Goal: Information Seeking & Learning: Learn about a topic

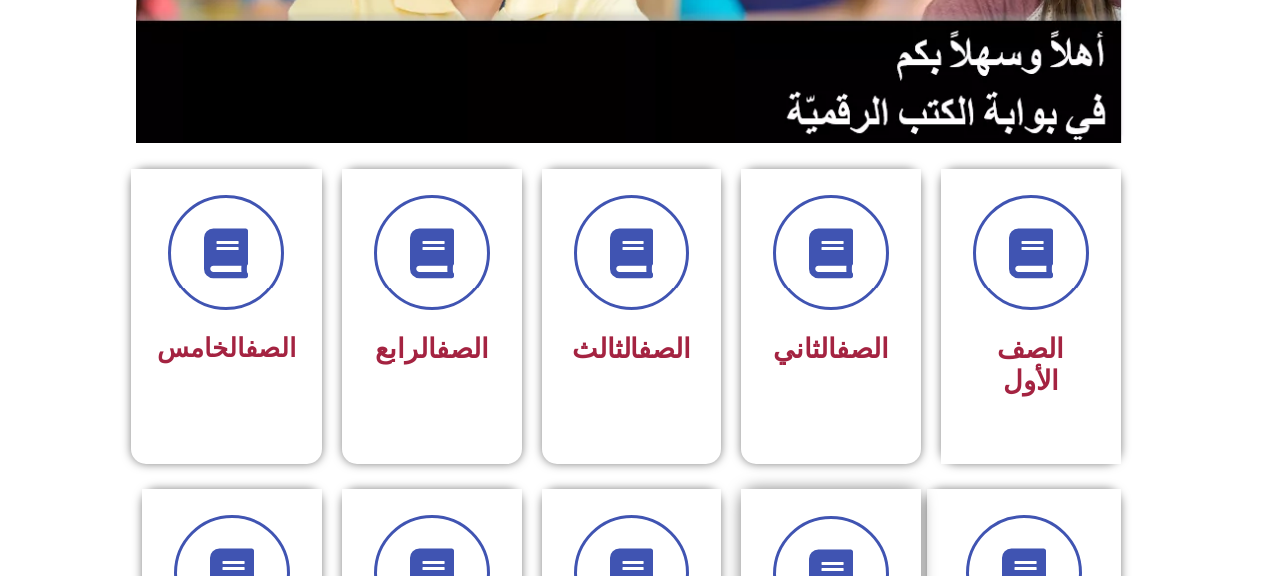
scroll to position [400, 0]
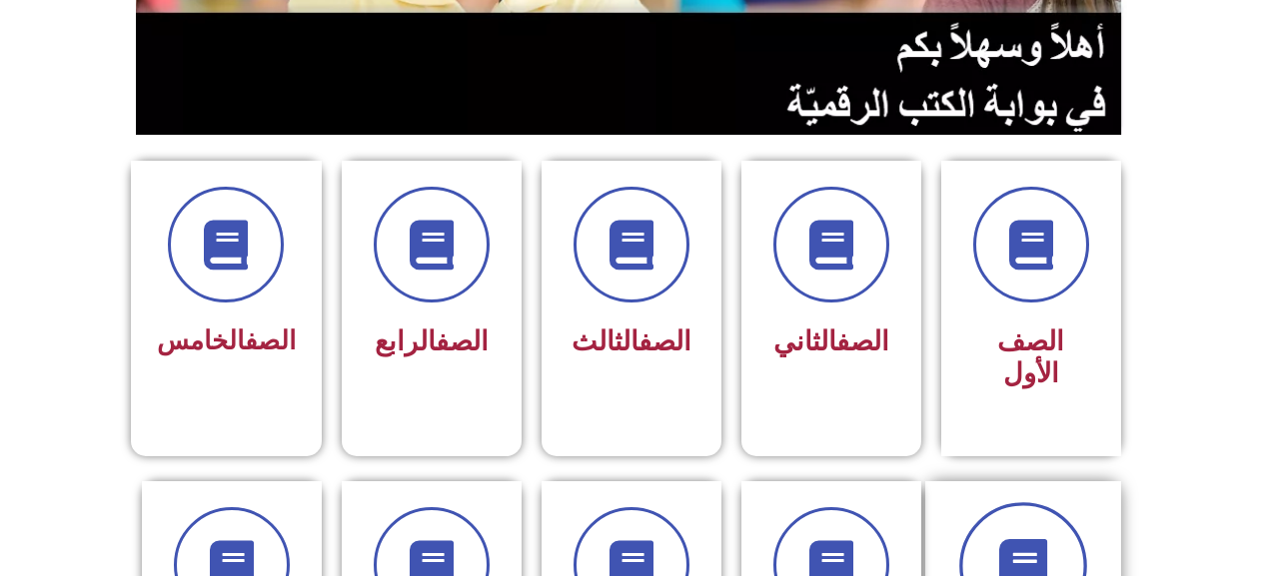
drag, startPoint x: 1076, startPoint y: 548, endPoint x: 1043, endPoint y: 550, distance: 33.0
click at [1072, 548] on span at bounding box center [1023, 566] width 128 height 128
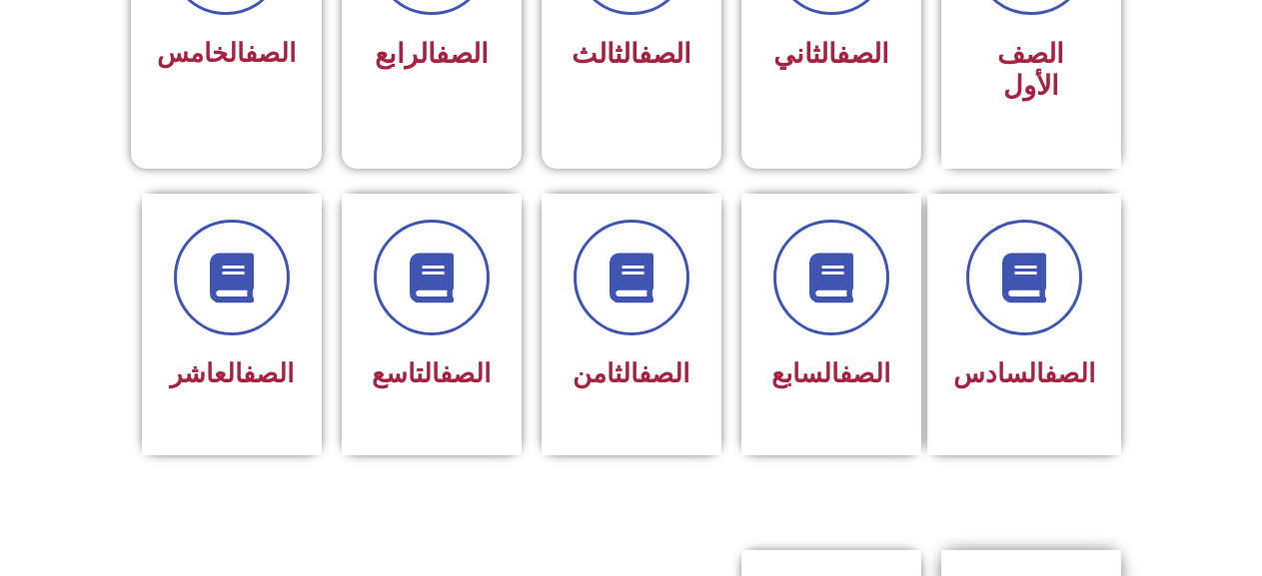
scroll to position [699, 0]
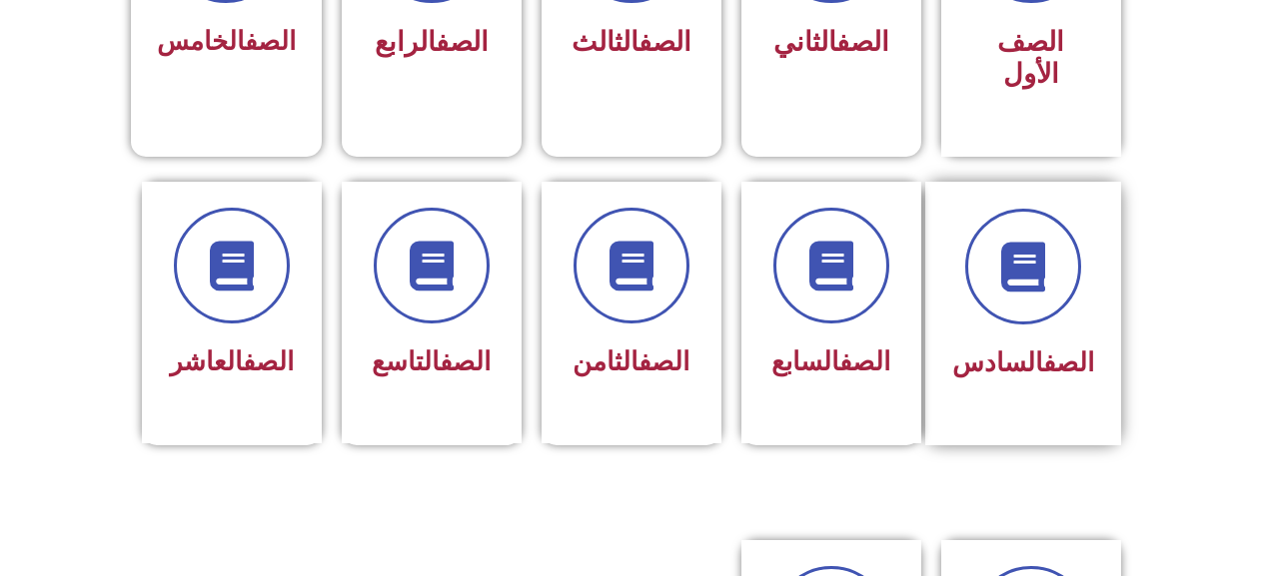
click at [1031, 348] on span "الصف السادس" at bounding box center [1023, 363] width 142 height 30
click at [1030, 348] on span "الصف السادس" at bounding box center [1023, 363] width 142 height 30
click at [1035, 340] on div "الصف السادس" at bounding box center [1023, 364] width 142 height 49
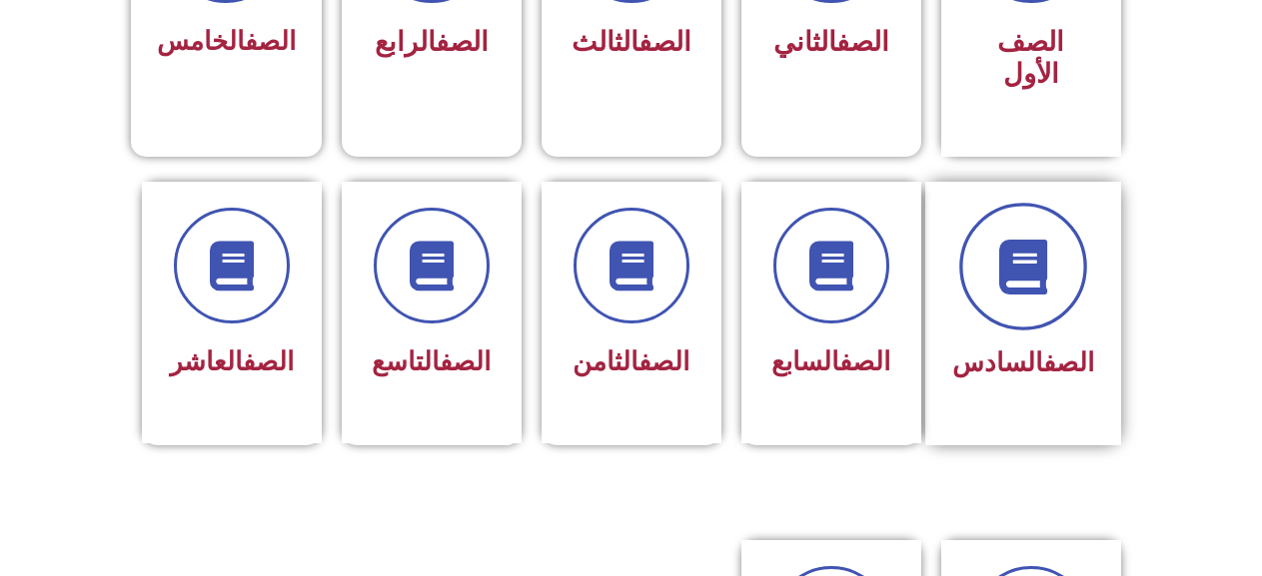
drag, startPoint x: 1034, startPoint y: 309, endPoint x: 1032, endPoint y: 287, distance: 22.1
click at [1034, 298] on div "الصف السادس" at bounding box center [1023, 299] width 142 height 180
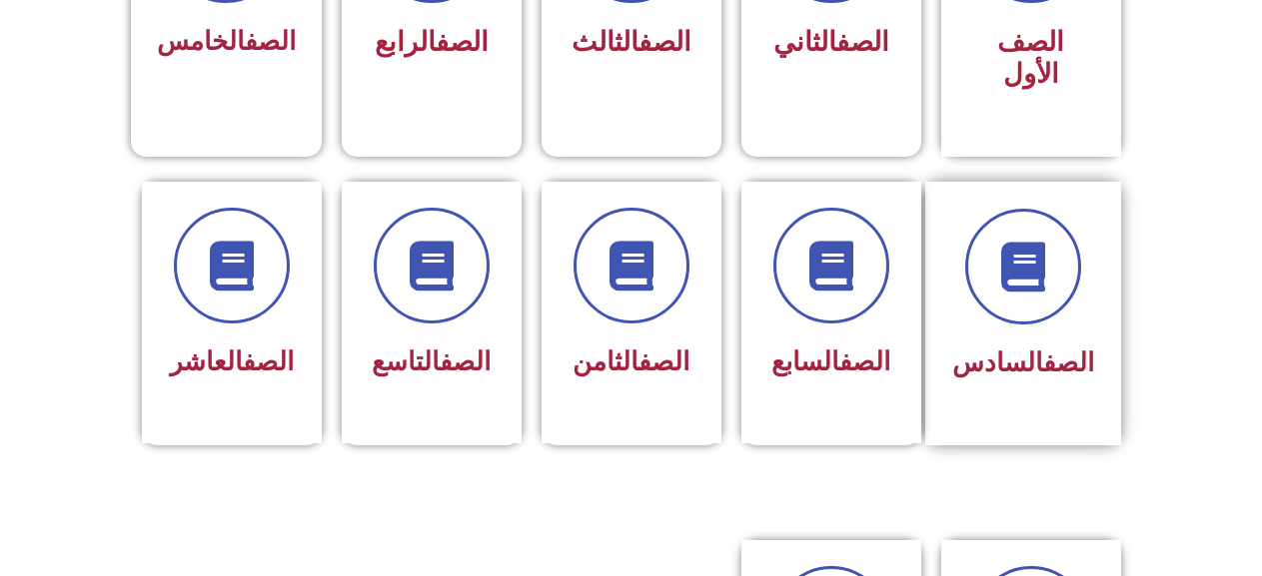
click at [1029, 295] on div "الصف السادس" at bounding box center [1023, 299] width 142 height 180
drag, startPoint x: 1068, startPoint y: 308, endPoint x: 1153, endPoint y: 312, distance: 85.0
drag, startPoint x: 1153, startPoint y: 312, endPoint x: 1083, endPoint y: 347, distance: 78.2
click at [1083, 347] on div "الصف السادس" at bounding box center [1023, 314] width 196 height 264
click at [1096, 333] on div "الصف السادس" at bounding box center [1023, 314] width 196 height 264
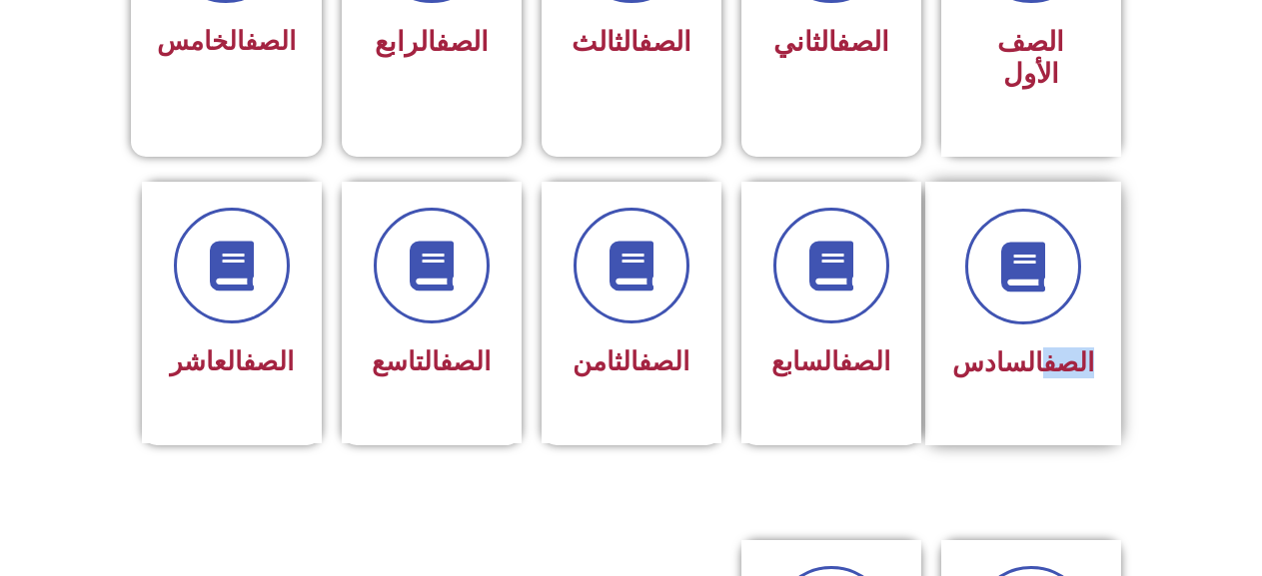
click at [1093, 334] on div "الصف السادس" at bounding box center [1023, 314] width 196 height 264
click at [998, 288] on div at bounding box center [1023, 267] width 142 height 116
click at [997, 297] on div "الصف السادس" at bounding box center [1023, 299] width 142 height 180
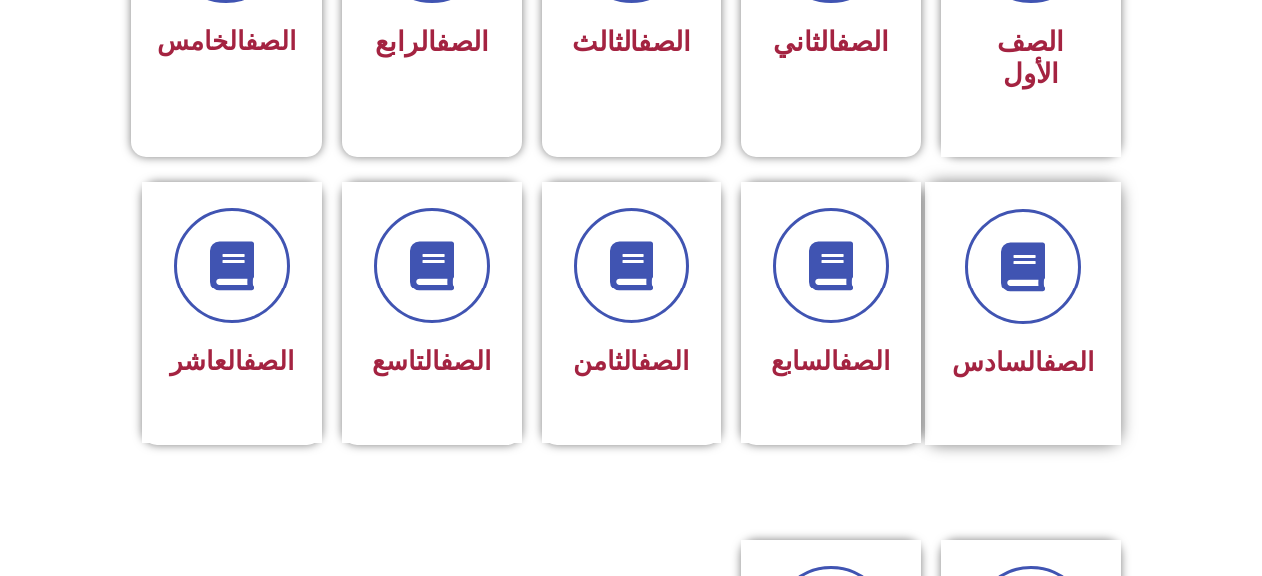
click at [997, 297] on div "الصف السادس" at bounding box center [1023, 299] width 142 height 180
click at [1043, 348] on link "الصف" at bounding box center [1068, 363] width 51 height 30
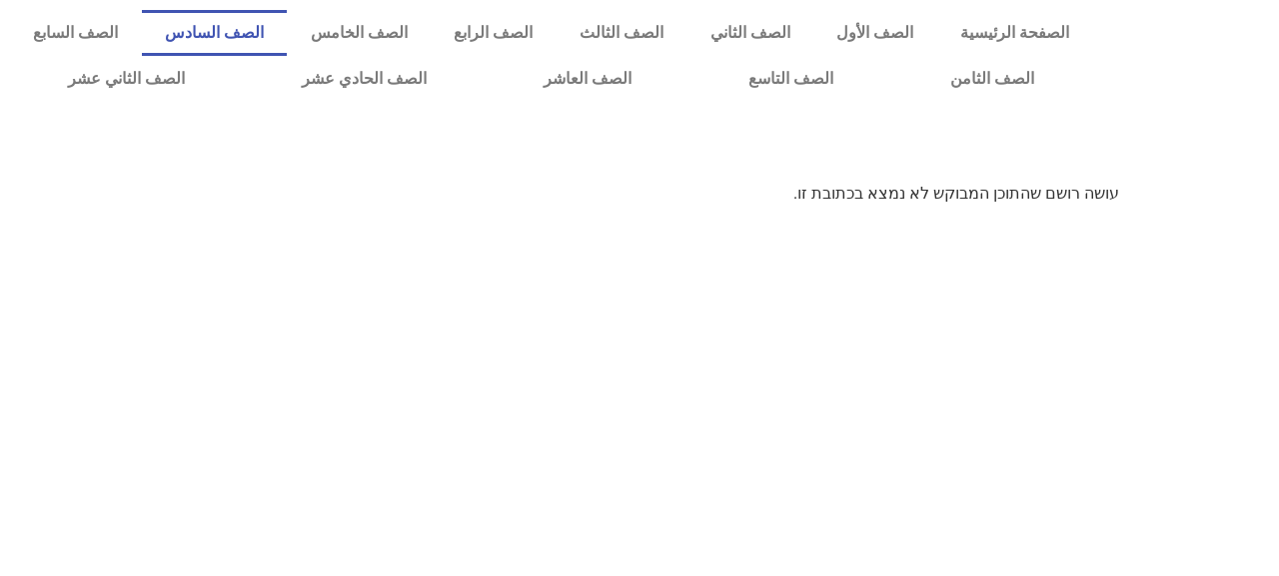
click at [288, 27] on link "الصف السادس" at bounding box center [215, 33] width 146 height 46
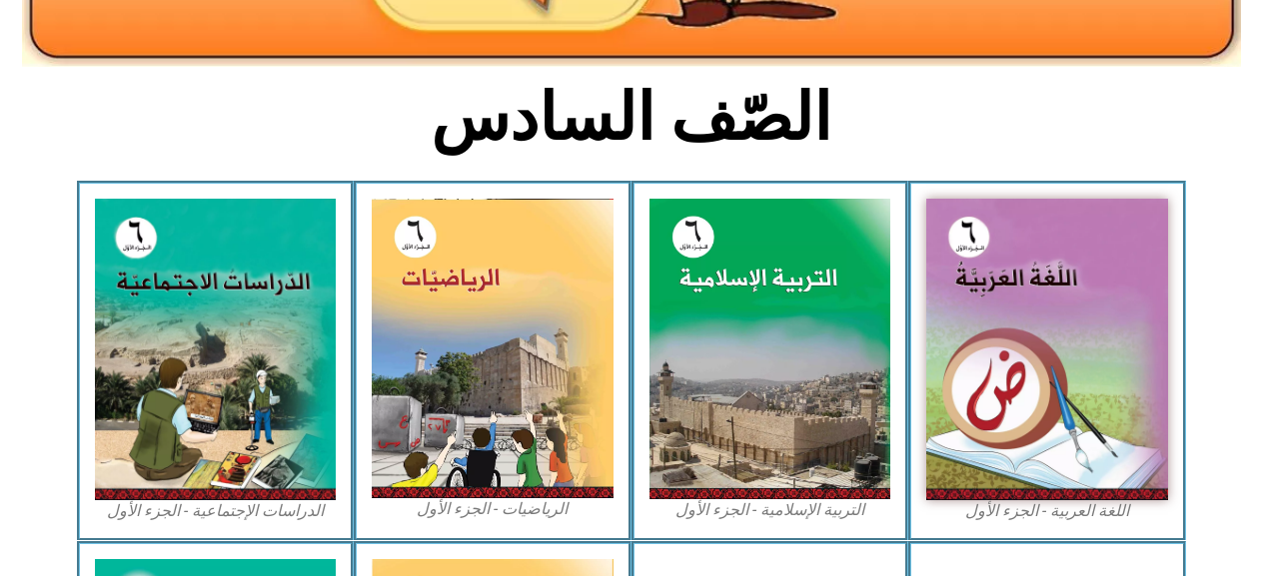
scroll to position [699, 0]
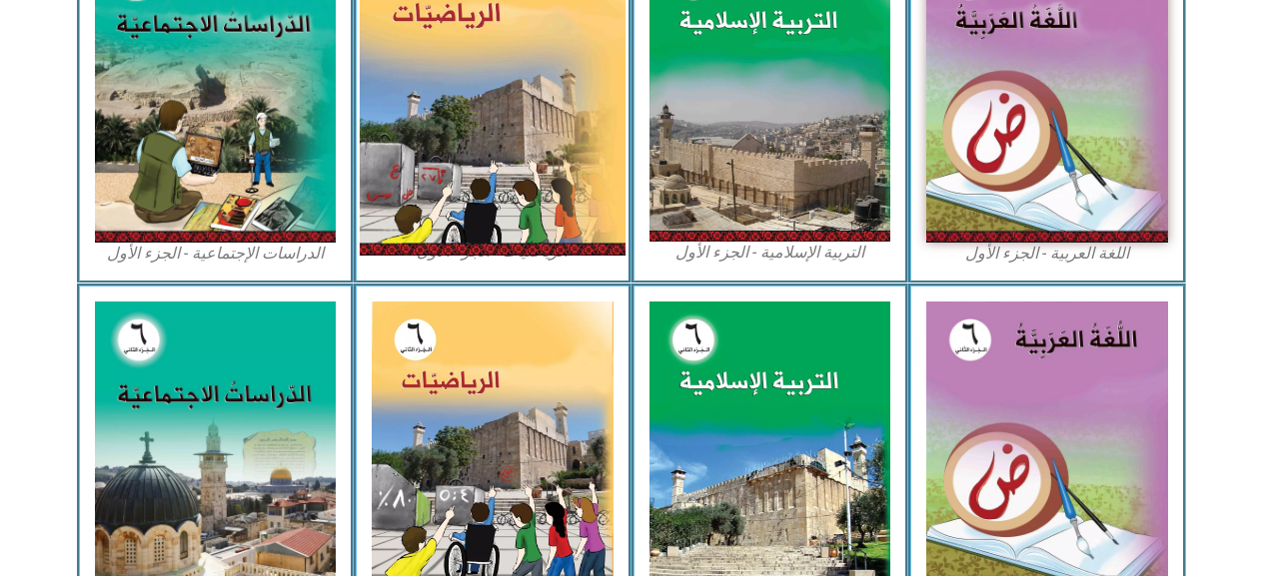
click at [454, 87] on img at bounding box center [493, 91] width 266 height 330
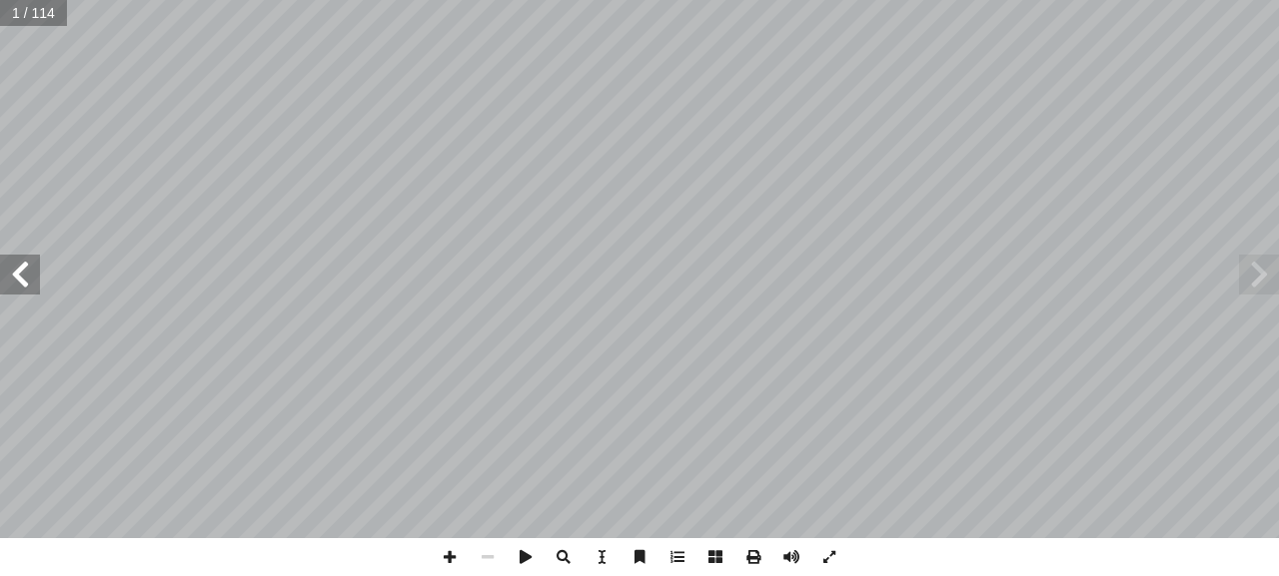
click at [10, 265] on span at bounding box center [20, 275] width 40 height 40
click at [9, 260] on span at bounding box center [20, 275] width 40 height 40
click at [17, 253] on div "الرياضيــات أ. [PERSON_NAME] أ. روان الصوص ) ً أ. [PERSON_NAME] (منسقا أ. [PERS…" at bounding box center [639, 269] width 1279 height 538
click at [24, 269] on span at bounding box center [20, 275] width 40 height 40
click at [24, 267] on span at bounding box center [20, 275] width 40 height 40
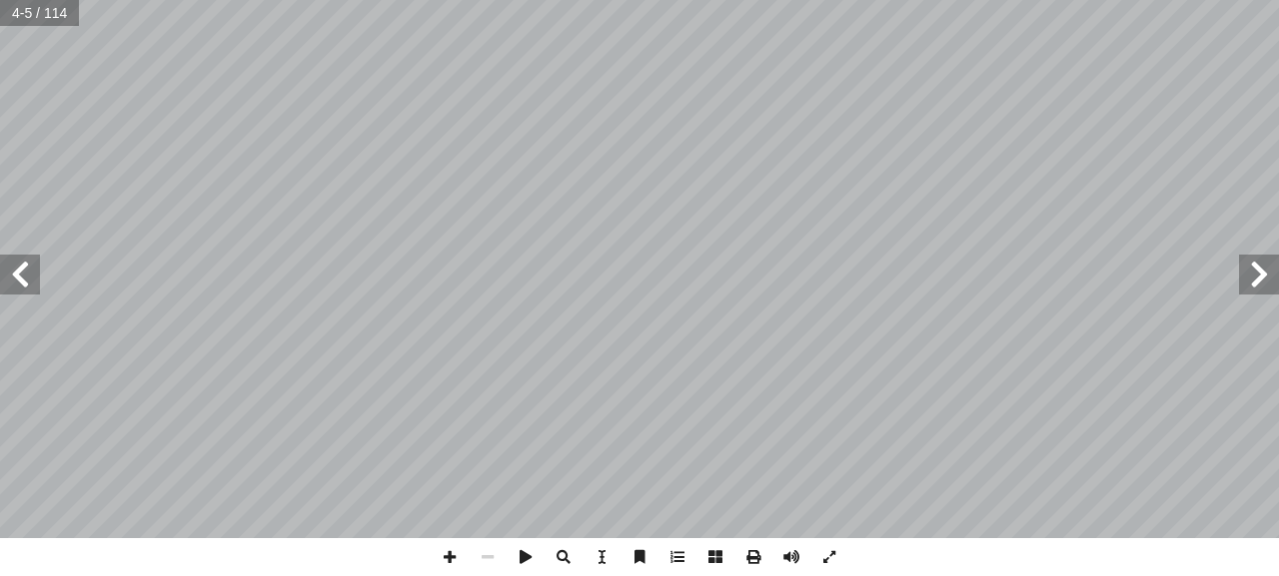
click at [25, 267] on span at bounding box center [20, 275] width 40 height 40
click at [23, 293] on span at bounding box center [20, 275] width 40 height 40
click at [817, 549] on span at bounding box center [829, 557] width 38 height 38
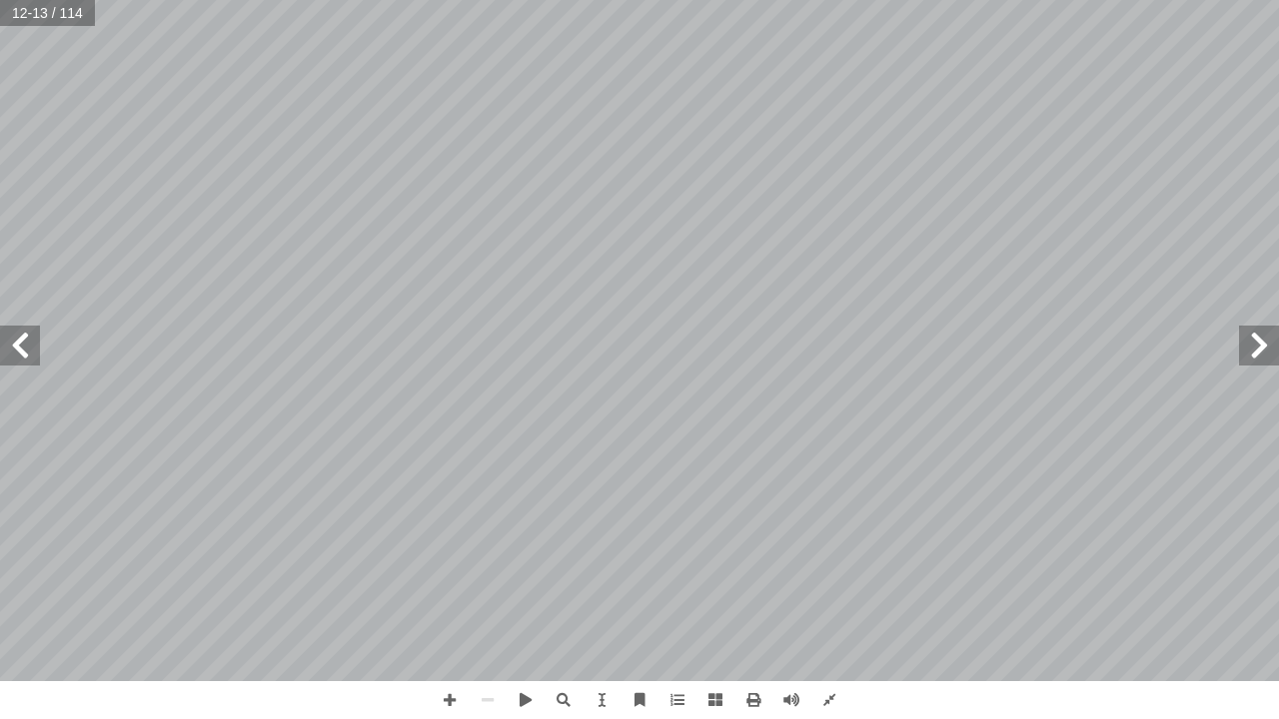
click at [1253, 342] on span at bounding box center [1259, 346] width 40 height 40
drag, startPoint x: 1253, startPoint y: 342, endPoint x: 1253, endPoint y: 329, distance: 13.0
click at [1253, 342] on span at bounding box center [1259, 346] width 40 height 40
click at [1255, 347] on span at bounding box center [1259, 346] width 40 height 40
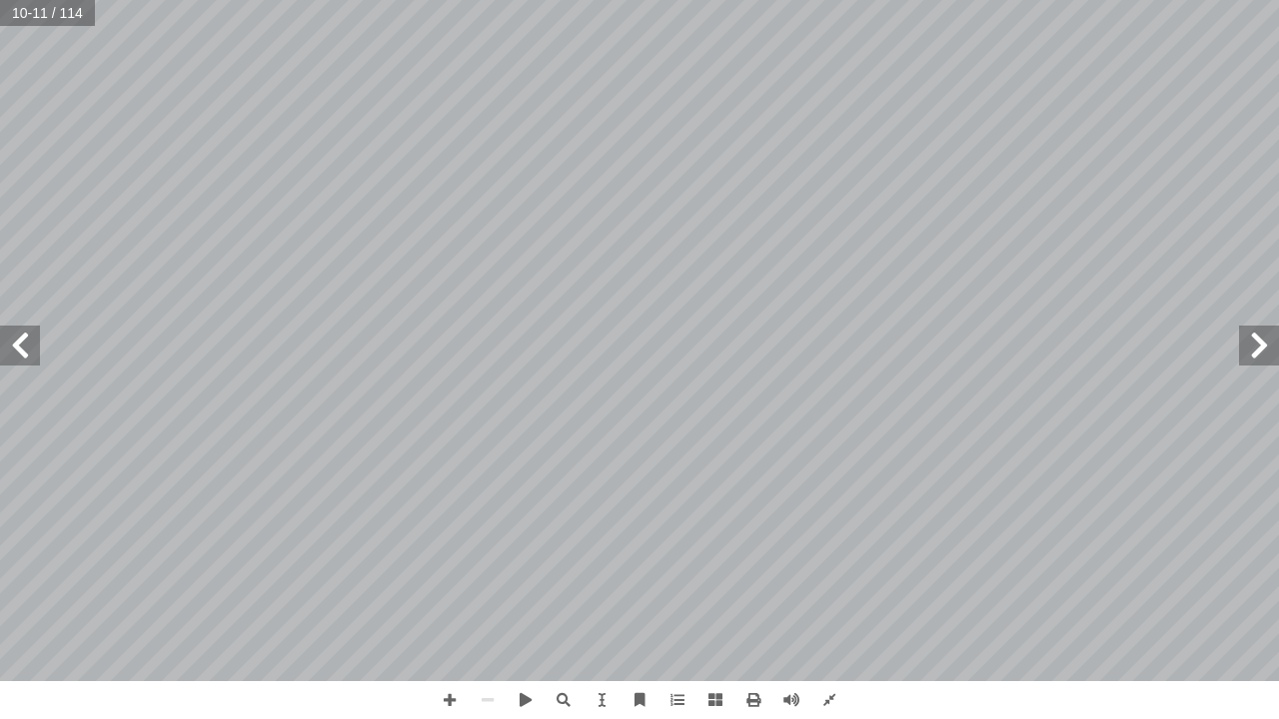
click at [1255, 347] on span at bounding box center [1259, 346] width 40 height 40
drag, startPoint x: 1255, startPoint y: 347, endPoint x: 1255, endPoint y: 327, distance: 20.0
click at [1255, 328] on span at bounding box center [1259, 346] width 40 height 40
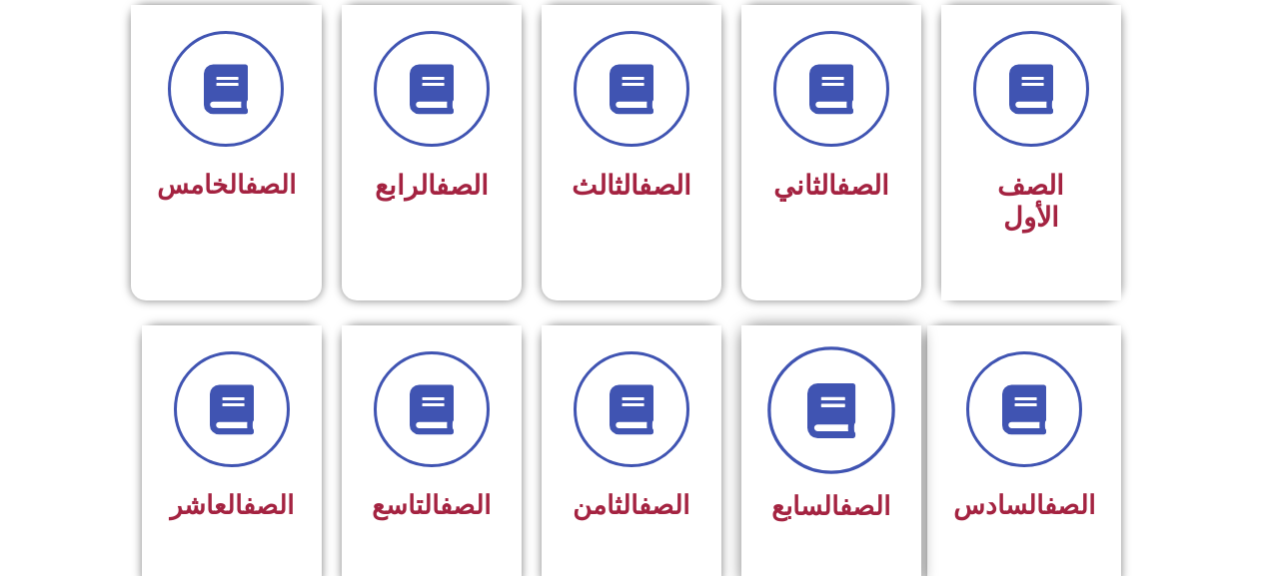
scroll to position [599, 0]
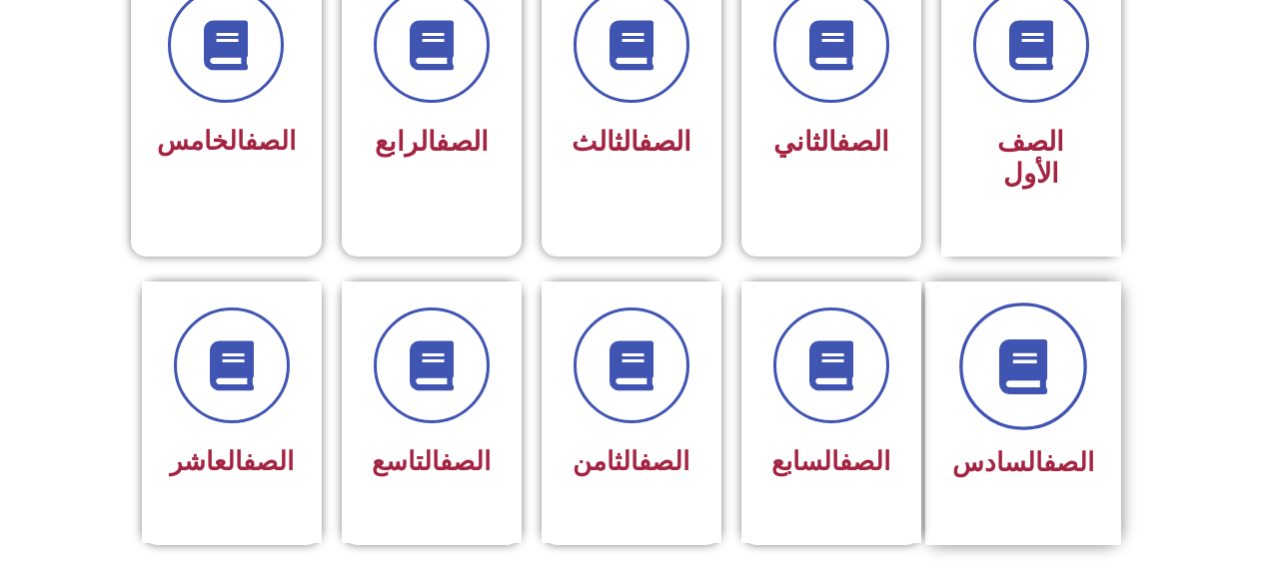
click at [1036, 375] on span at bounding box center [1023, 367] width 128 height 128
click at [1031, 382] on span at bounding box center [1023, 367] width 128 height 128
click at [1046, 352] on icon at bounding box center [1022, 366] width 55 height 55
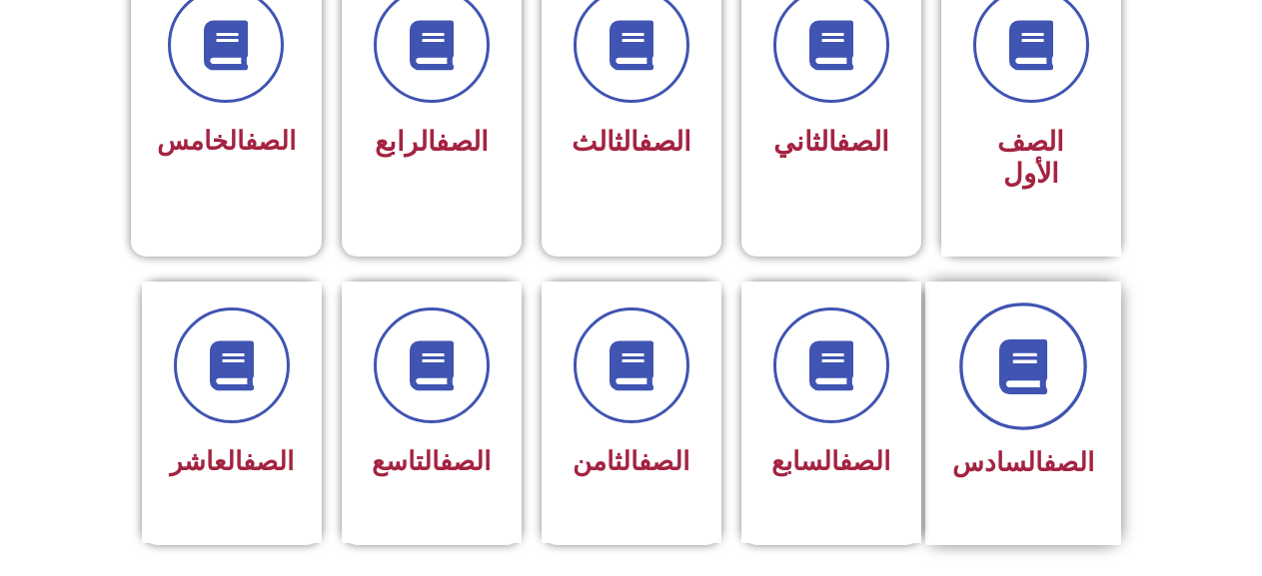
click at [1047, 356] on icon at bounding box center [1022, 366] width 55 height 55
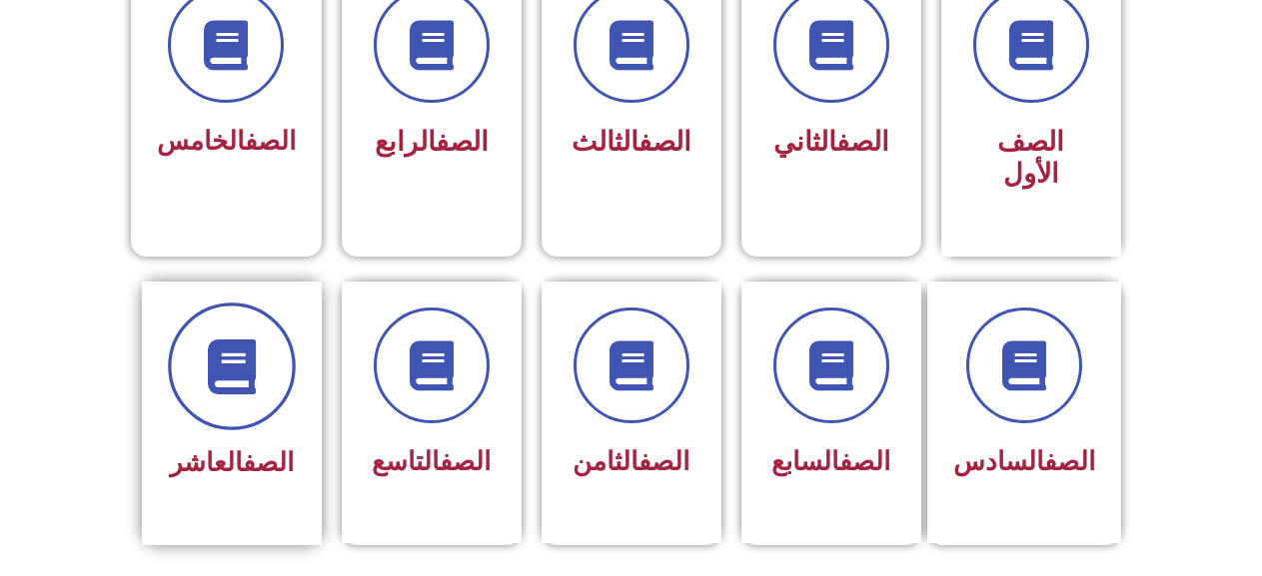
click at [218, 377] on span at bounding box center [232, 367] width 128 height 128
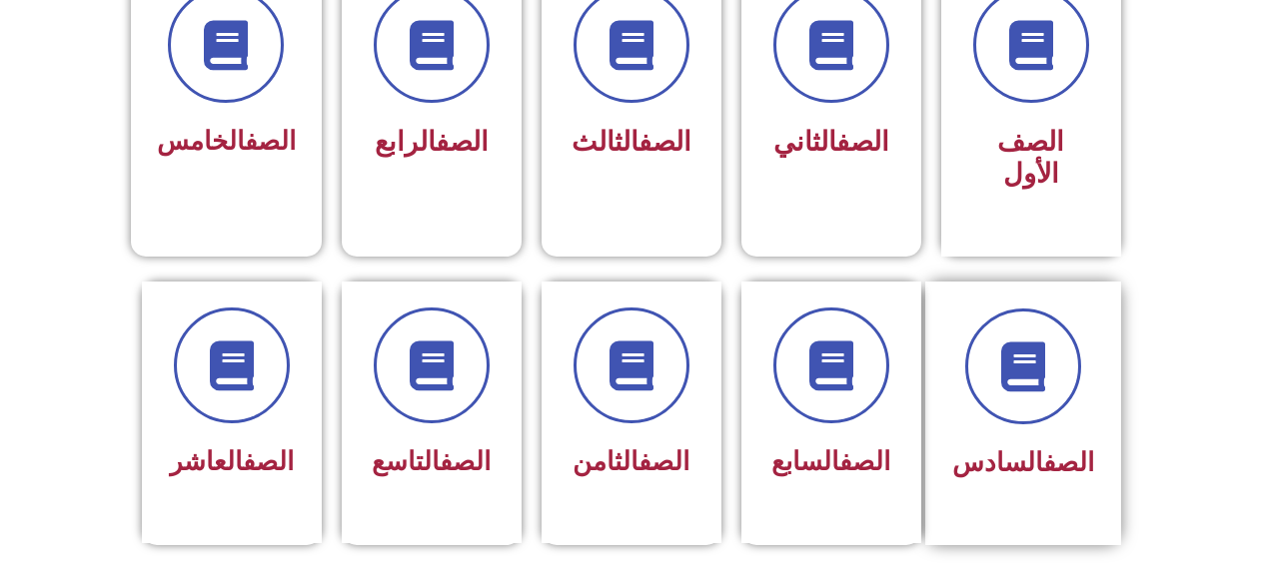
click at [995, 392] on div at bounding box center [1023, 367] width 142 height 116
click at [996, 390] on div at bounding box center [1023, 367] width 142 height 116
click at [1083, 448] on link "الصف" at bounding box center [1068, 463] width 51 height 30
click at [1084, 448] on link "الصف" at bounding box center [1068, 463] width 51 height 30
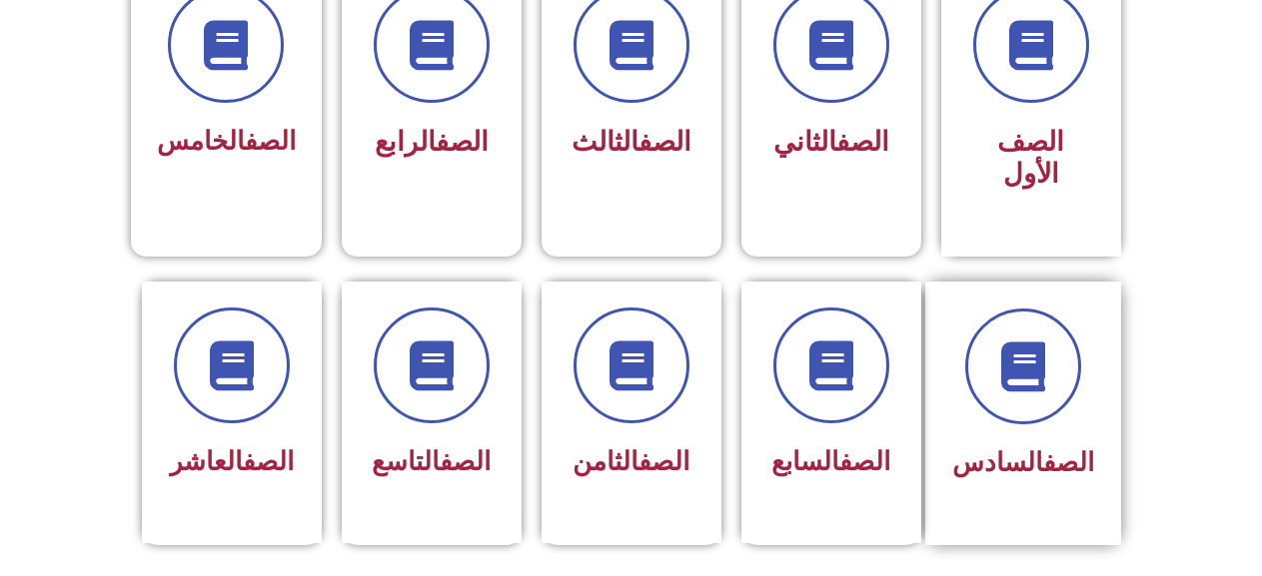
click at [1084, 448] on link "الصف" at bounding box center [1068, 463] width 51 height 30
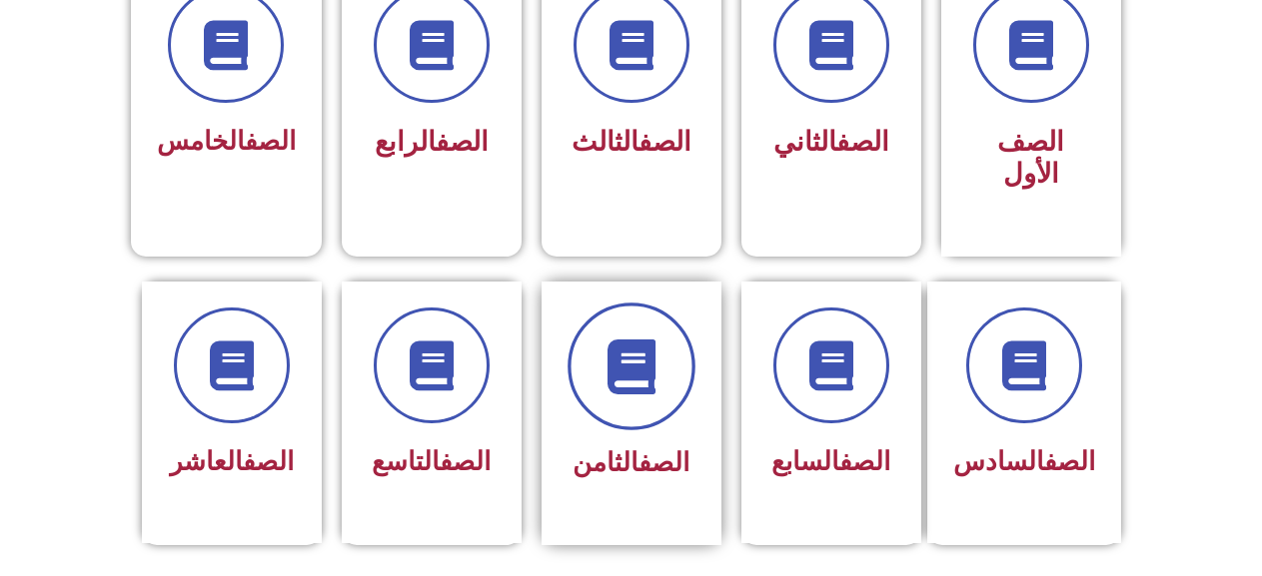
scroll to position [598, 0]
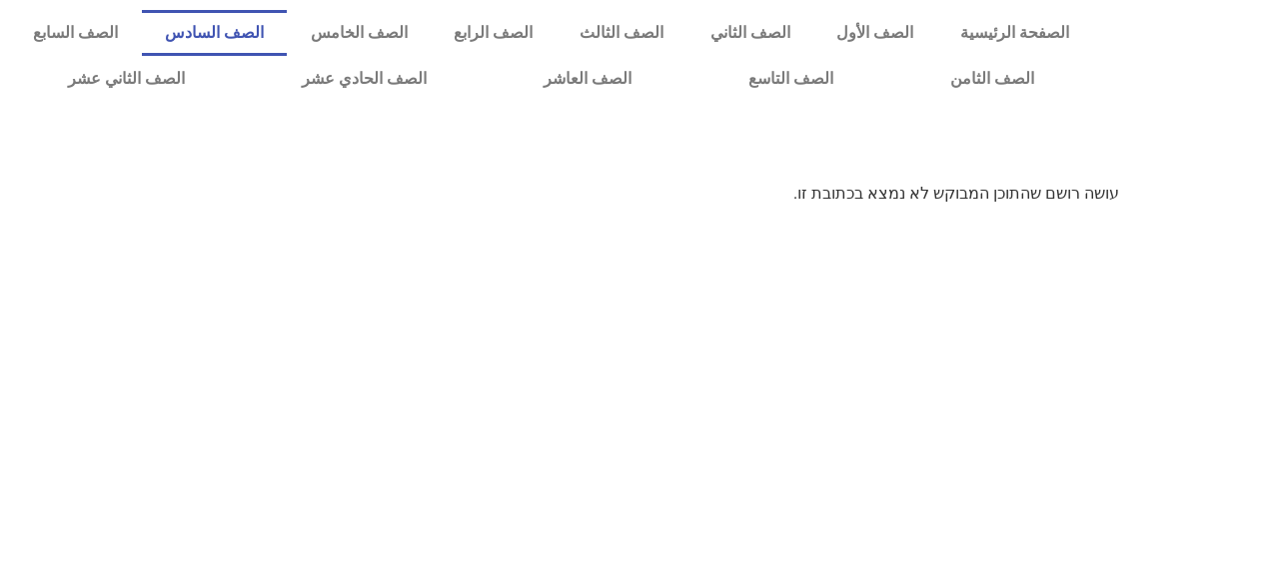
click at [288, 35] on link "الصف السادس" at bounding box center [215, 33] width 146 height 46
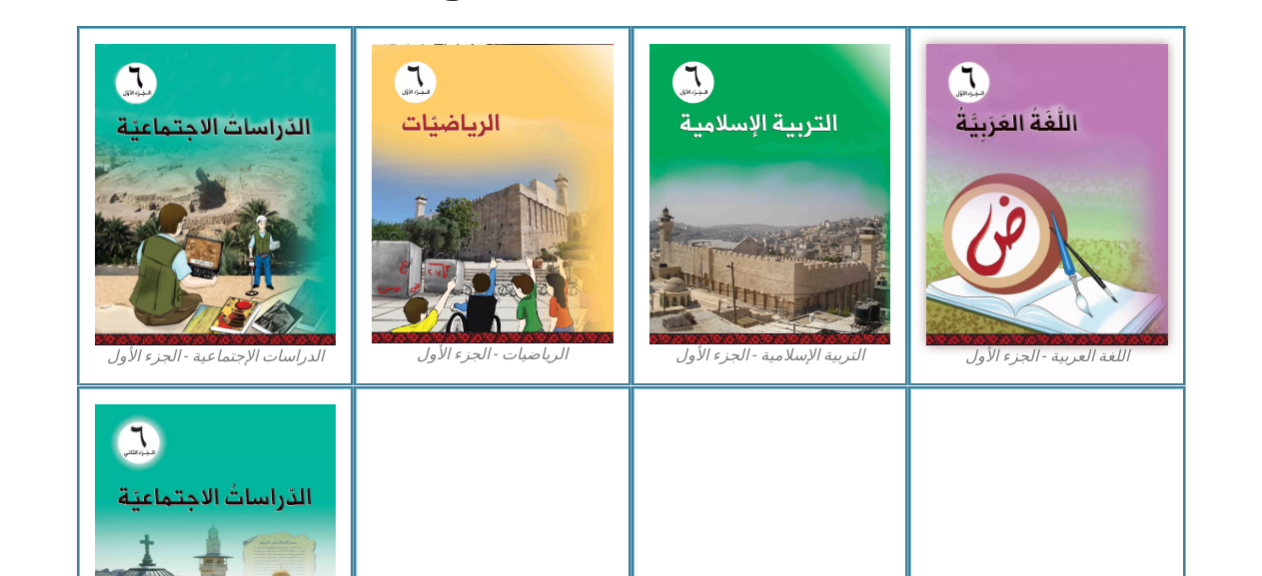
scroll to position [599, 0]
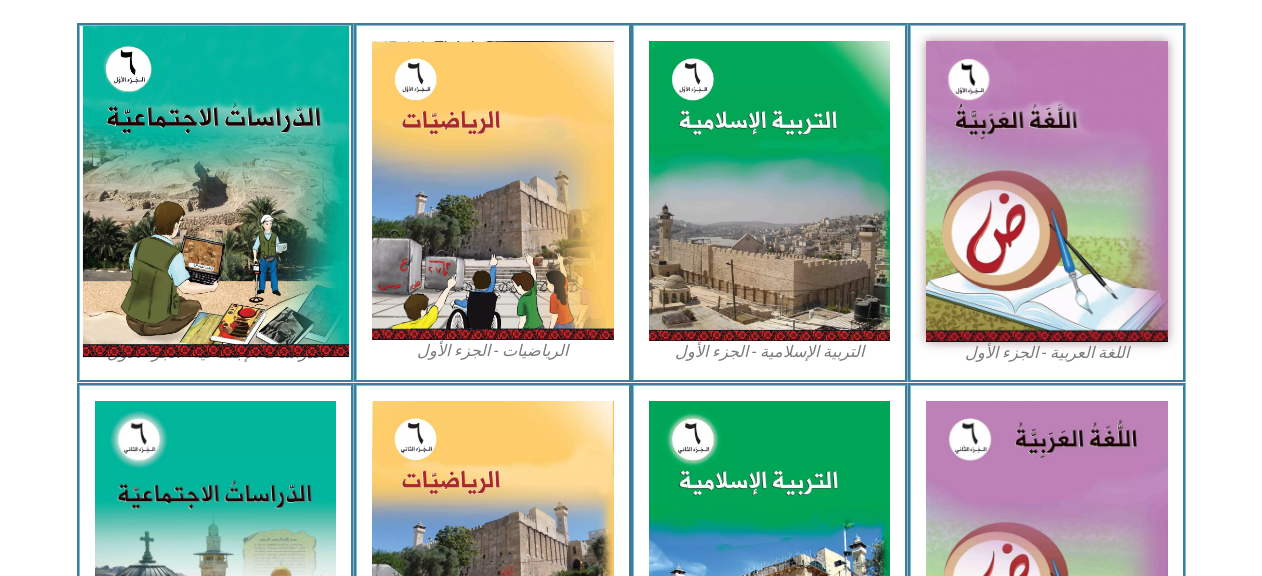
click at [286, 111] on img at bounding box center [215, 192] width 266 height 332
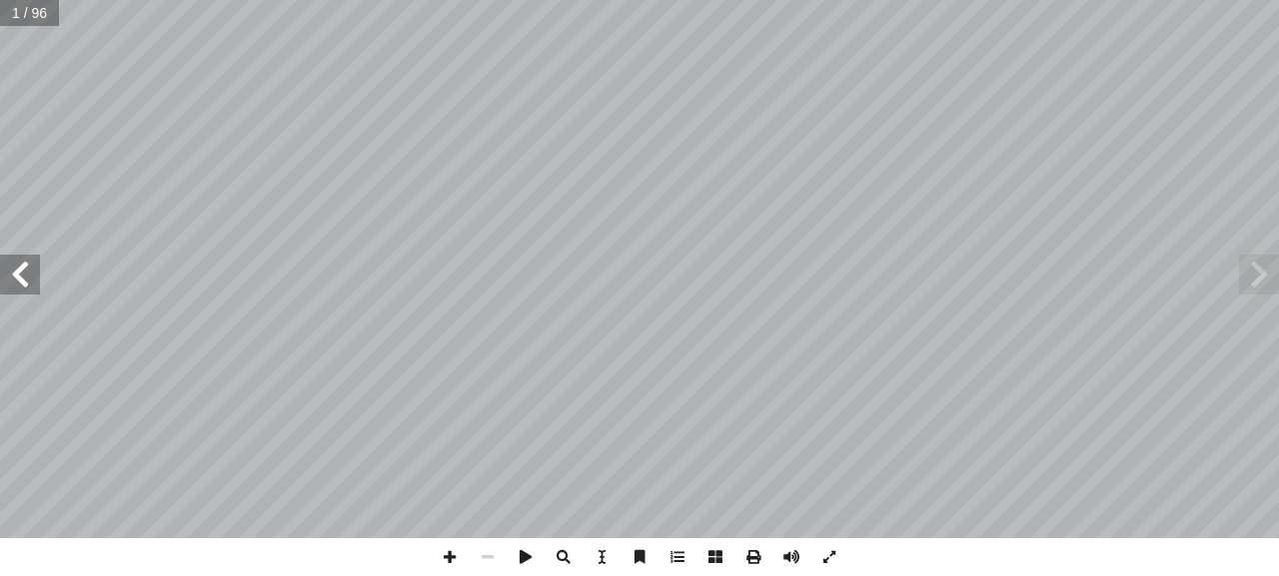
click at [11, 276] on span at bounding box center [20, 275] width 40 height 40
click at [11, 274] on span at bounding box center [20, 275] width 40 height 40
click at [11, 270] on span at bounding box center [20, 275] width 40 height 40
click at [11, 267] on span at bounding box center [20, 275] width 40 height 40
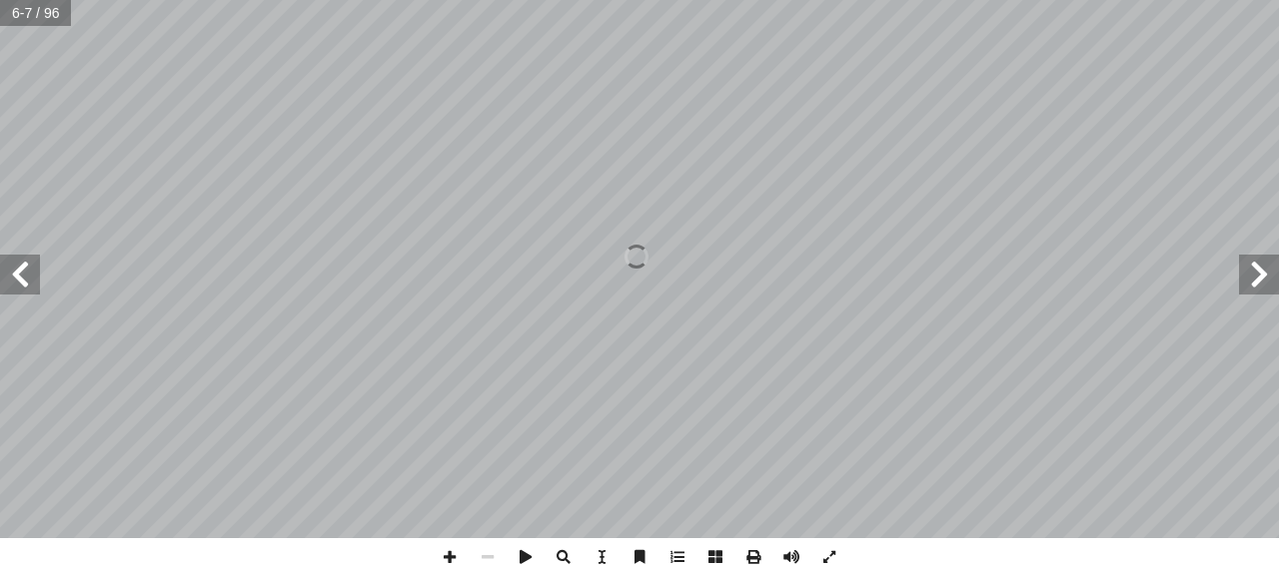
click at [11, 263] on span at bounding box center [20, 275] width 40 height 40
click at [10, 259] on span at bounding box center [20, 275] width 40 height 40
click at [17, 270] on span at bounding box center [20, 275] width 40 height 40
click at [17, 269] on span at bounding box center [20, 275] width 40 height 40
drag, startPoint x: 1268, startPoint y: 265, endPoint x: 1259, endPoint y: 256, distance: 12.7
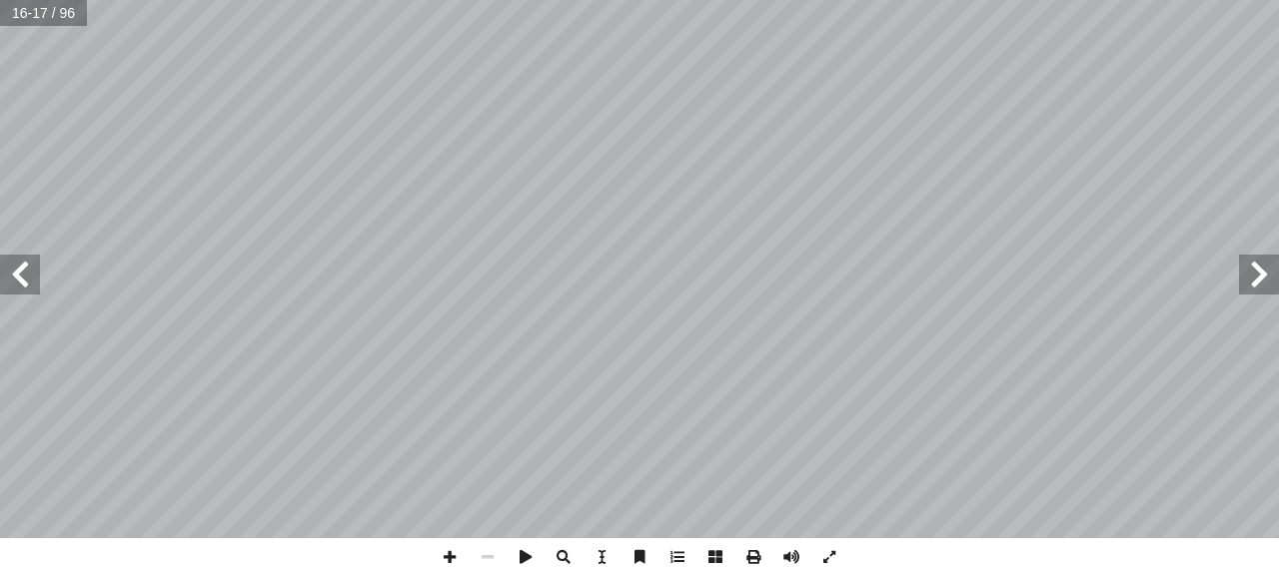
click at [1267, 265] on span at bounding box center [1259, 275] width 40 height 40
click at [1249, 265] on span at bounding box center [1259, 275] width 40 height 40
click at [1258, 274] on span at bounding box center [1259, 275] width 40 height 40
click at [29, 278] on span at bounding box center [20, 275] width 40 height 40
